Goal: Task Accomplishment & Management: Use online tool/utility

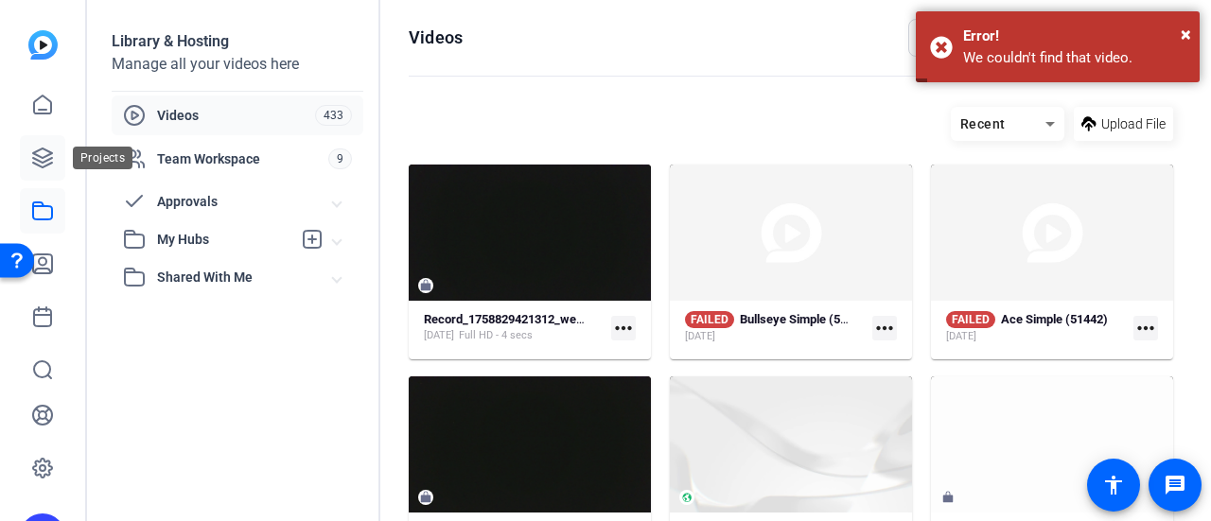
click at [47, 158] on icon at bounding box center [42, 158] width 23 height 23
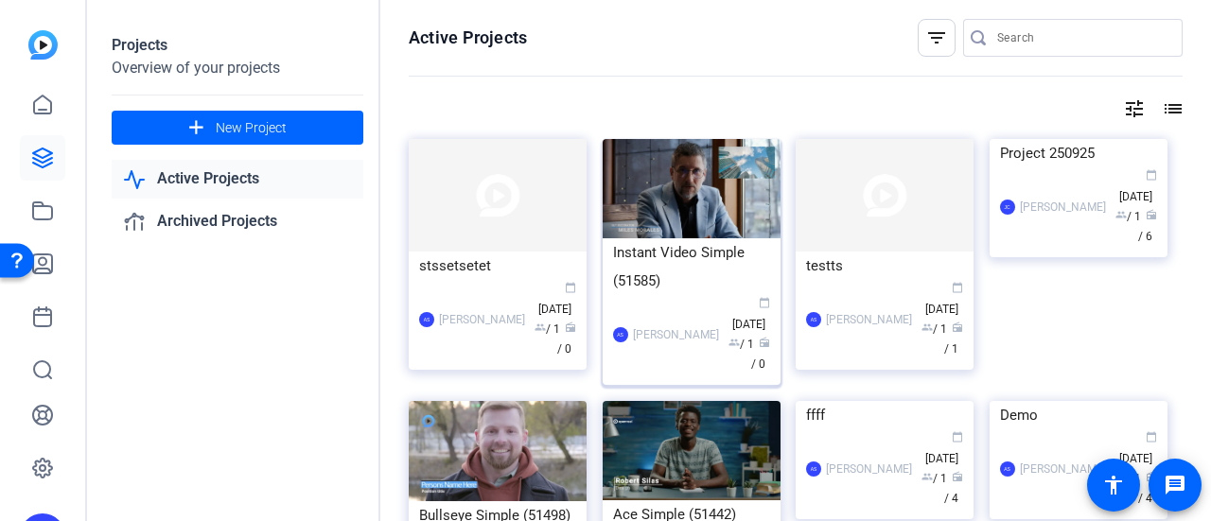
click at [687, 251] on div "Instant Video Simple (51585)" at bounding box center [691, 266] width 157 height 57
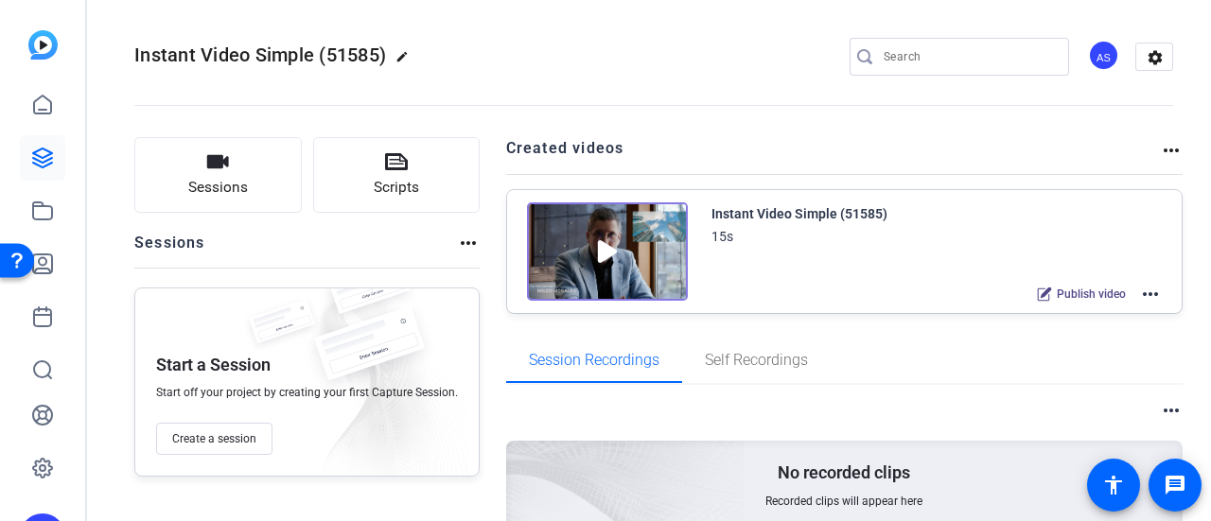
click at [1139, 293] on mat-icon "more_horiz" at bounding box center [1150, 294] width 23 height 23
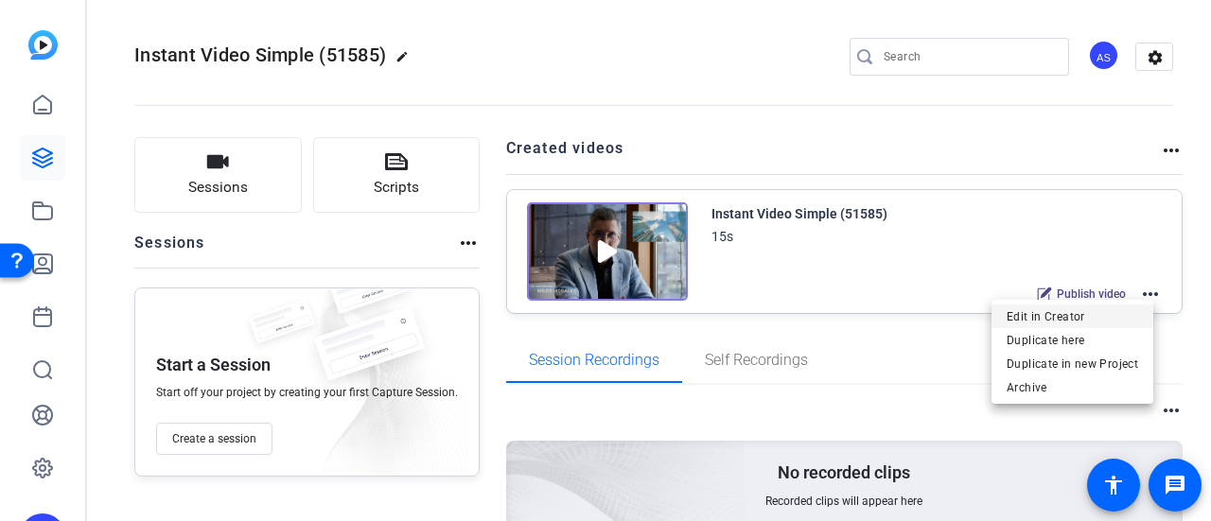
click at [1116, 321] on span "Edit in Creator" at bounding box center [1073, 316] width 132 height 23
